Goal: Information Seeking & Learning: Learn about a topic

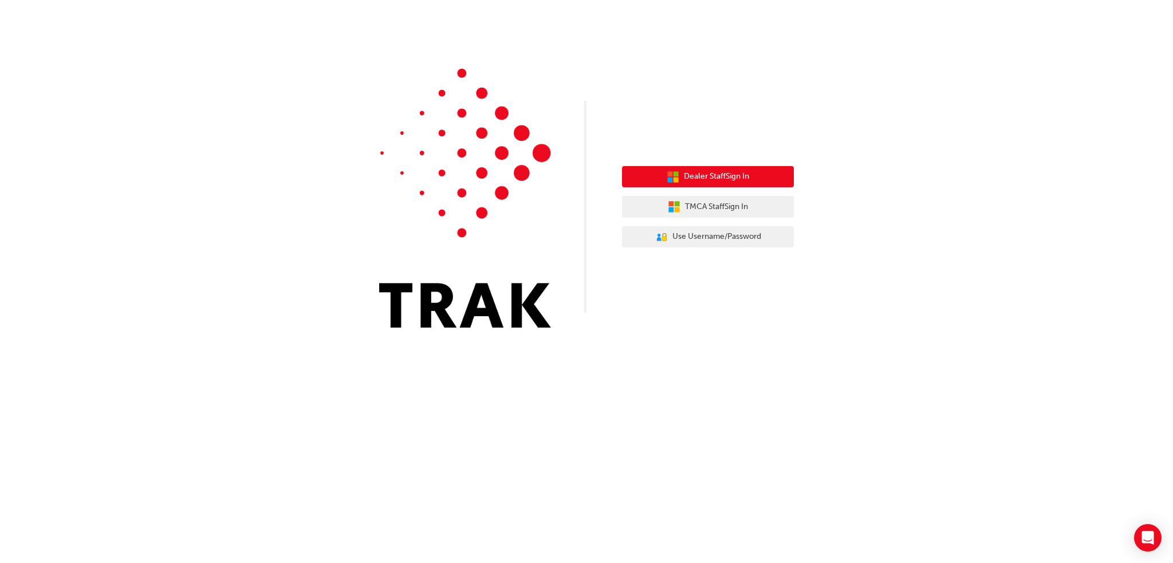
click at [724, 184] on button "Dealer Staff Sign In" at bounding box center [708, 177] width 172 height 22
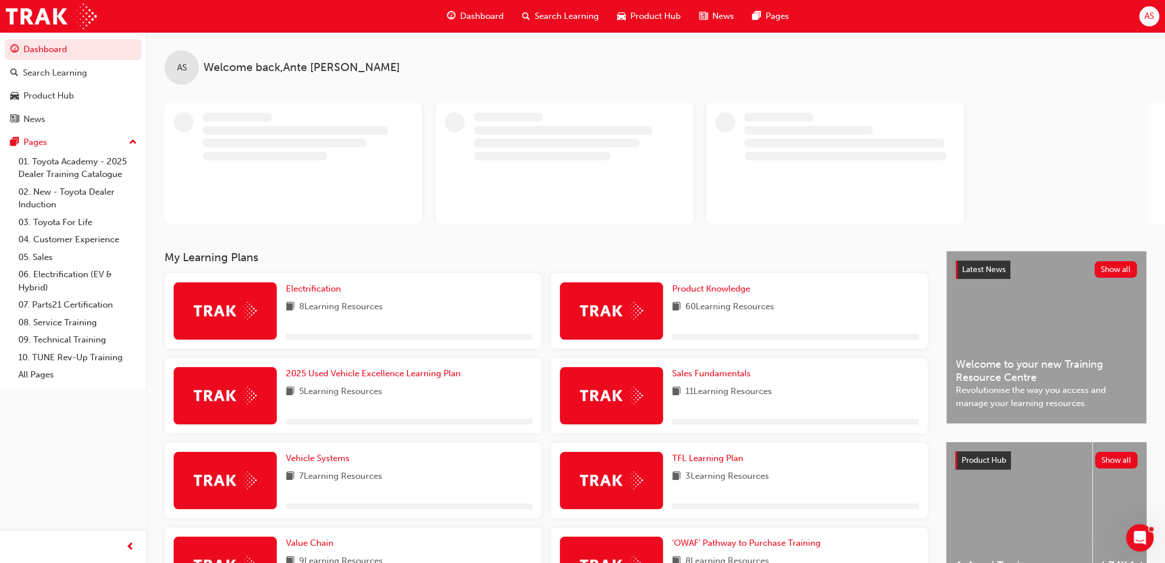
click at [538, 15] on span "Search Learning" at bounding box center [566, 16] width 64 height 13
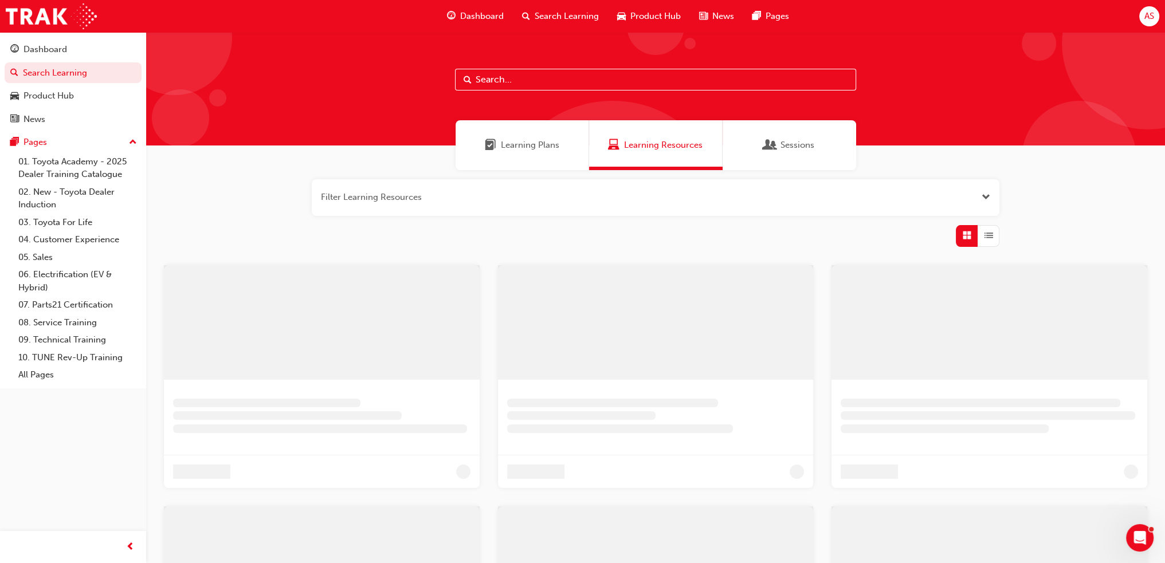
click at [484, 76] on input "text" at bounding box center [655, 80] width 401 height 22
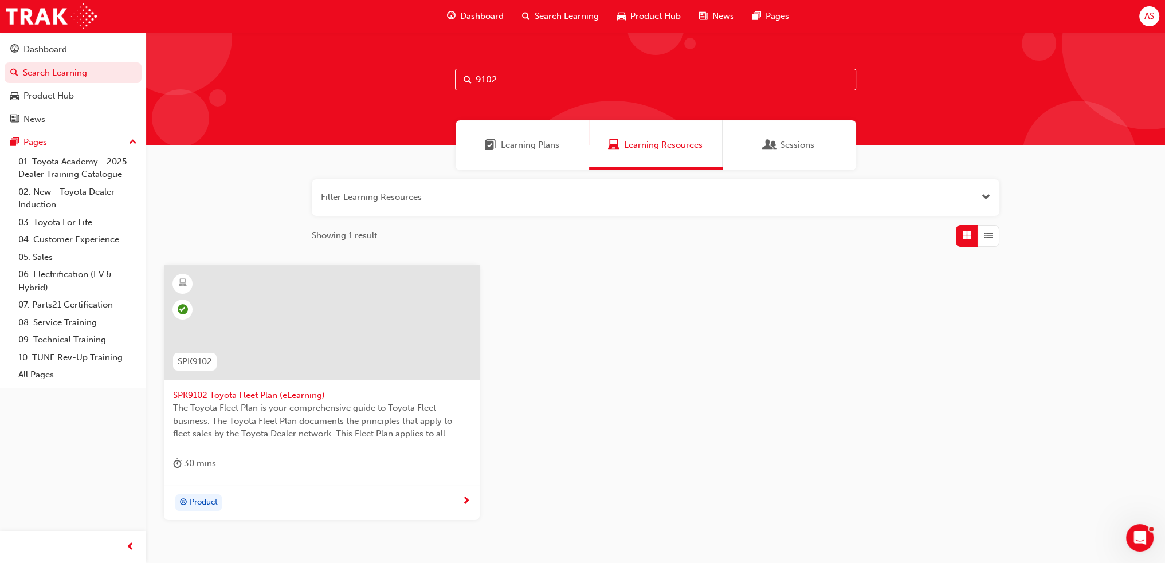
type input "9102"
click at [280, 315] on div at bounding box center [322, 322] width 316 height 115
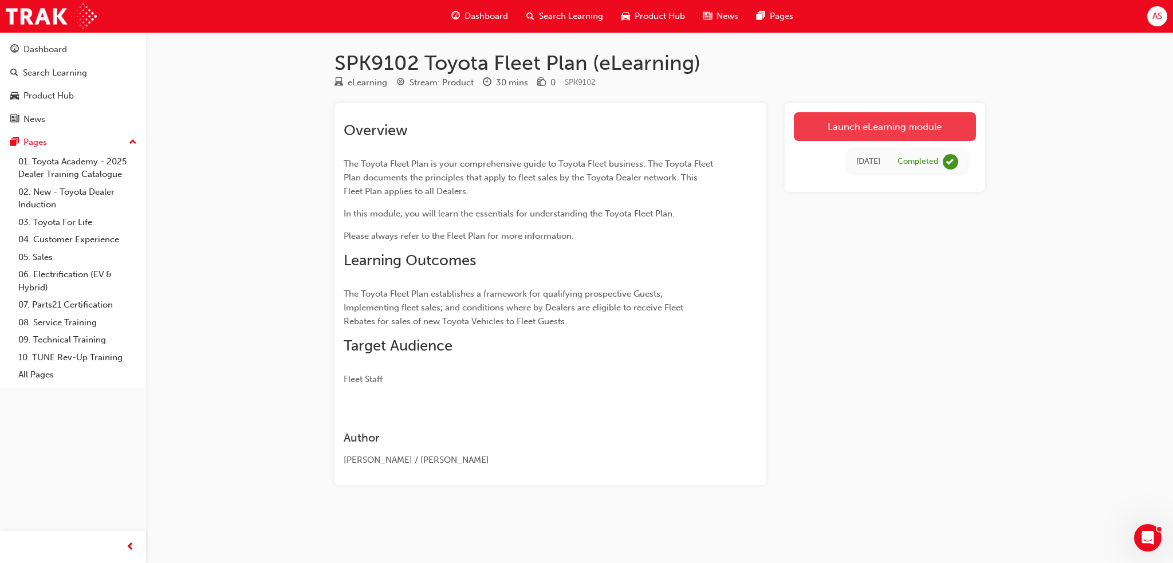
click at [878, 122] on link "Launch eLearning module" at bounding box center [885, 126] width 182 height 29
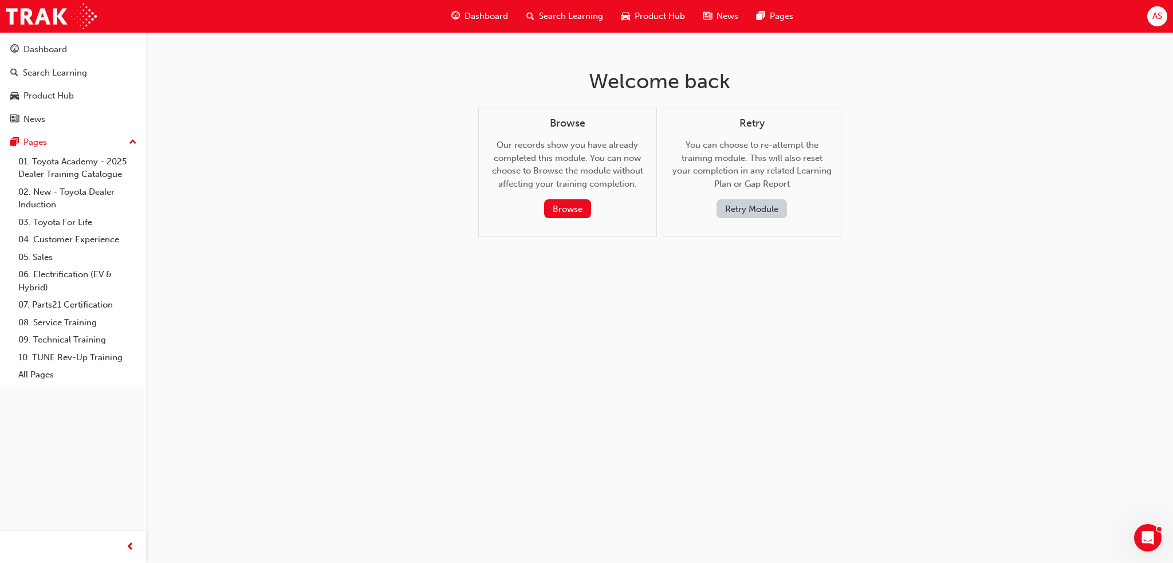
click at [764, 215] on button "Retry Module" at bounding box center [752, 208] width 70 height 19
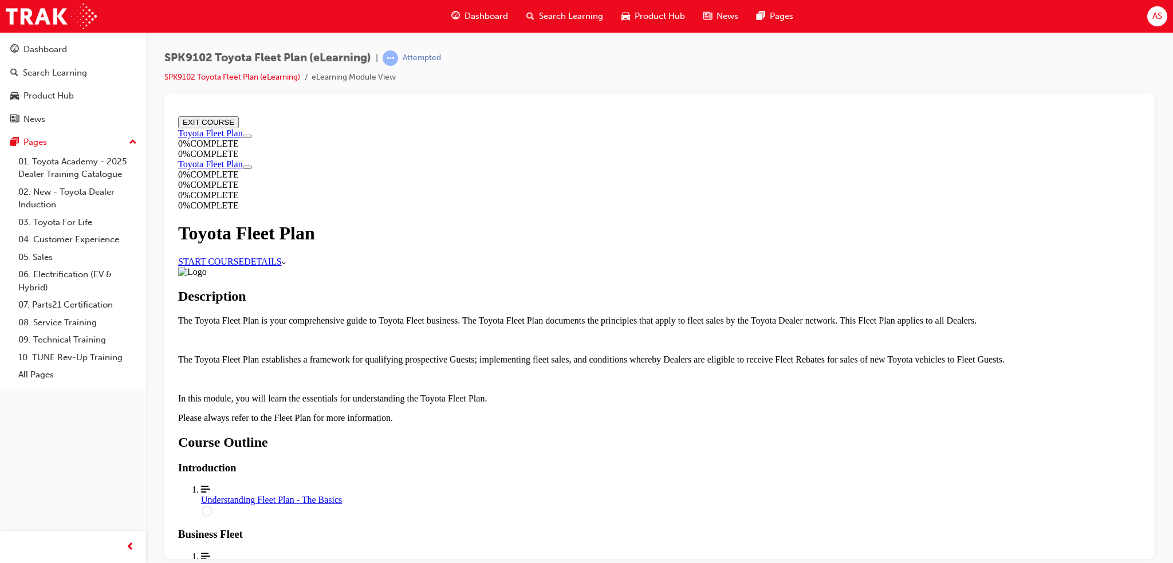
click at [244, 265] on link "START COURSE" at bounding box center [211, 261] width 66 height 10
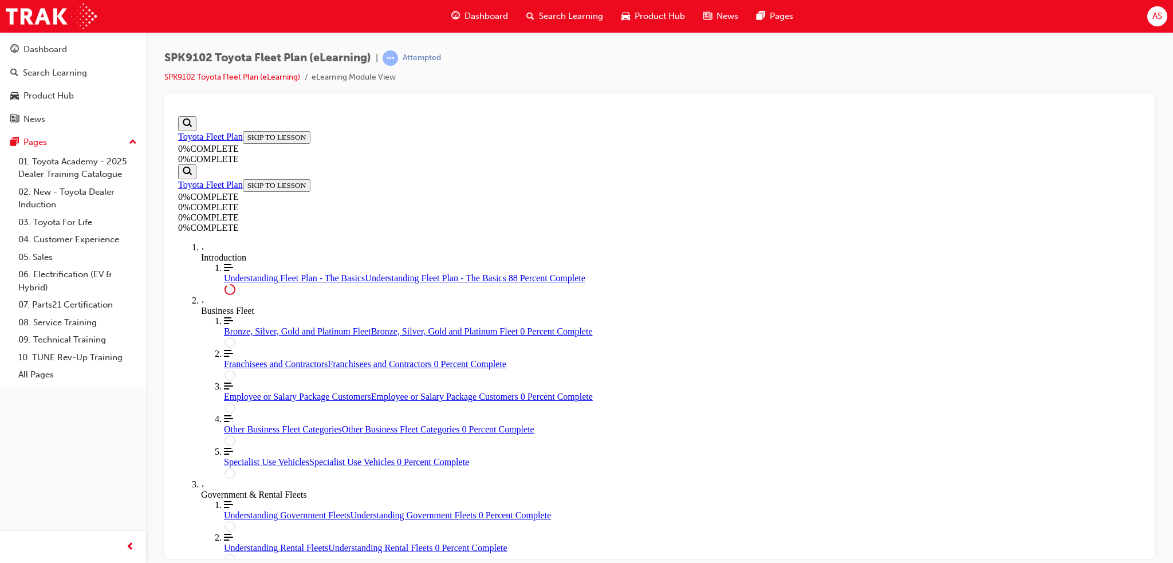
scroll to position [2566, 0]
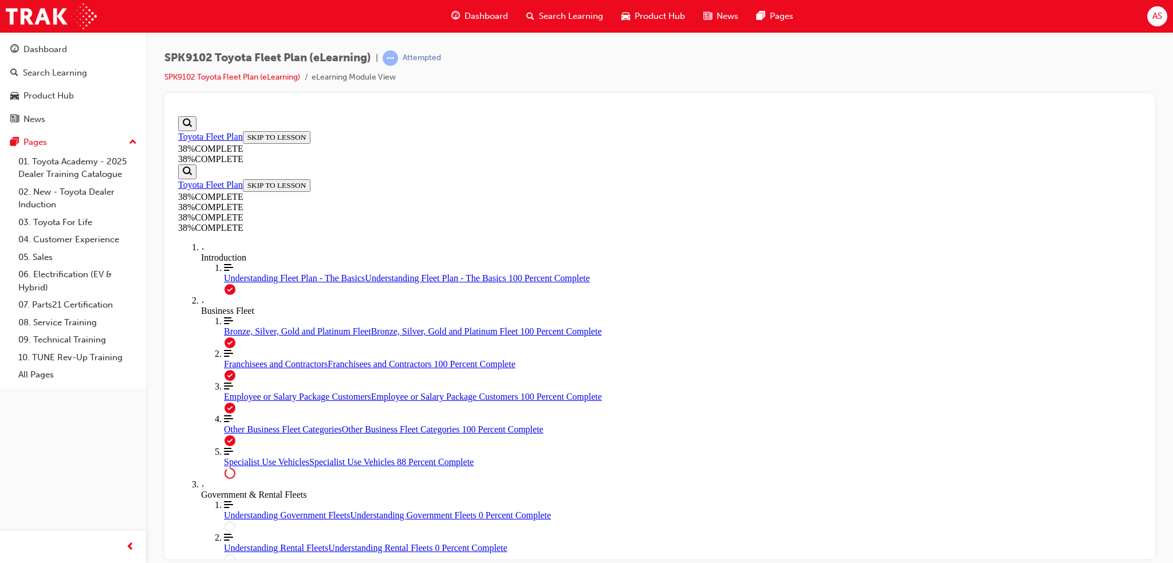
scroll to position [2185, 0]
